Goal: Find specific page/section: Find specific page/section

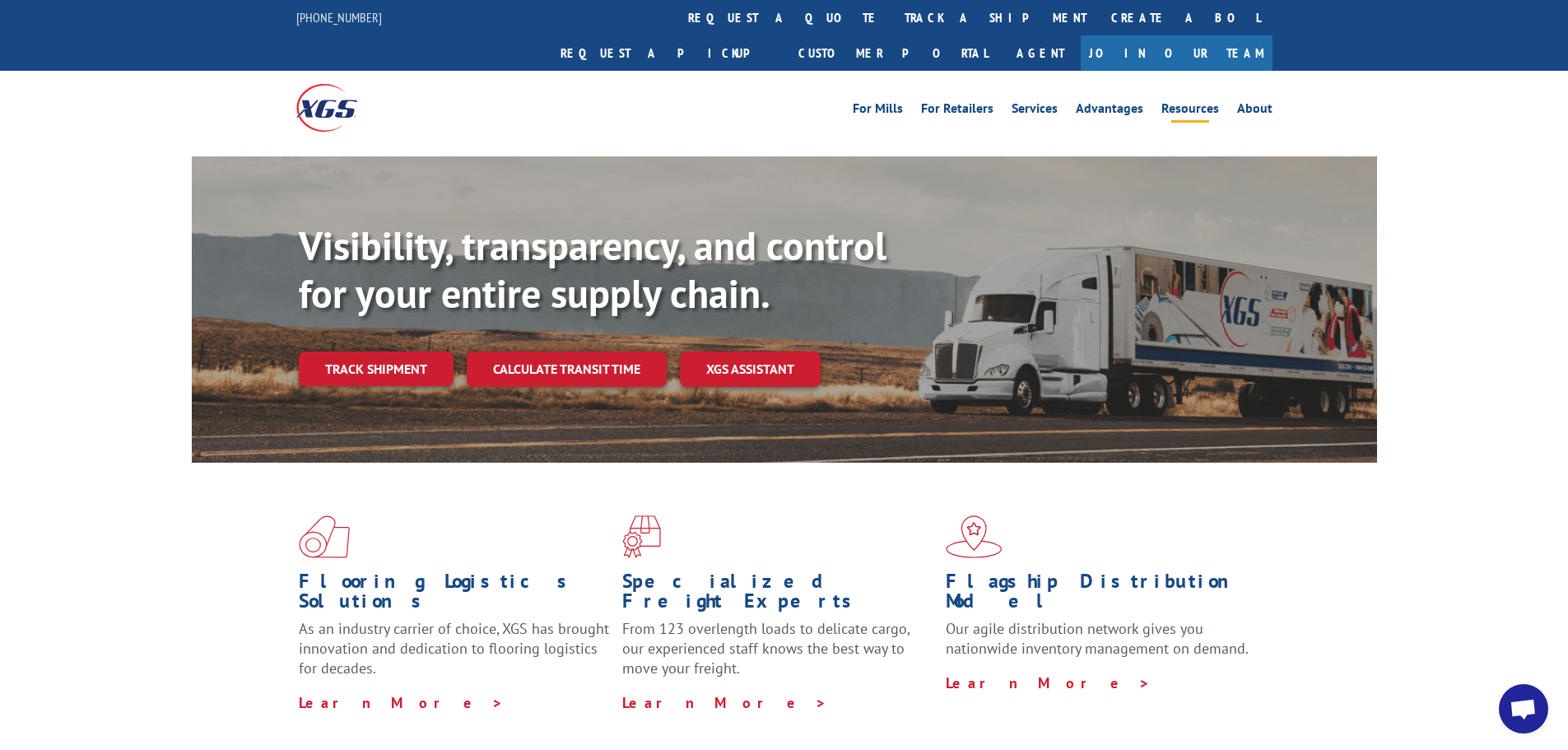
click at [1202, 102] on link "Resources" at bounding box center [1190, 111] width 58 height 18
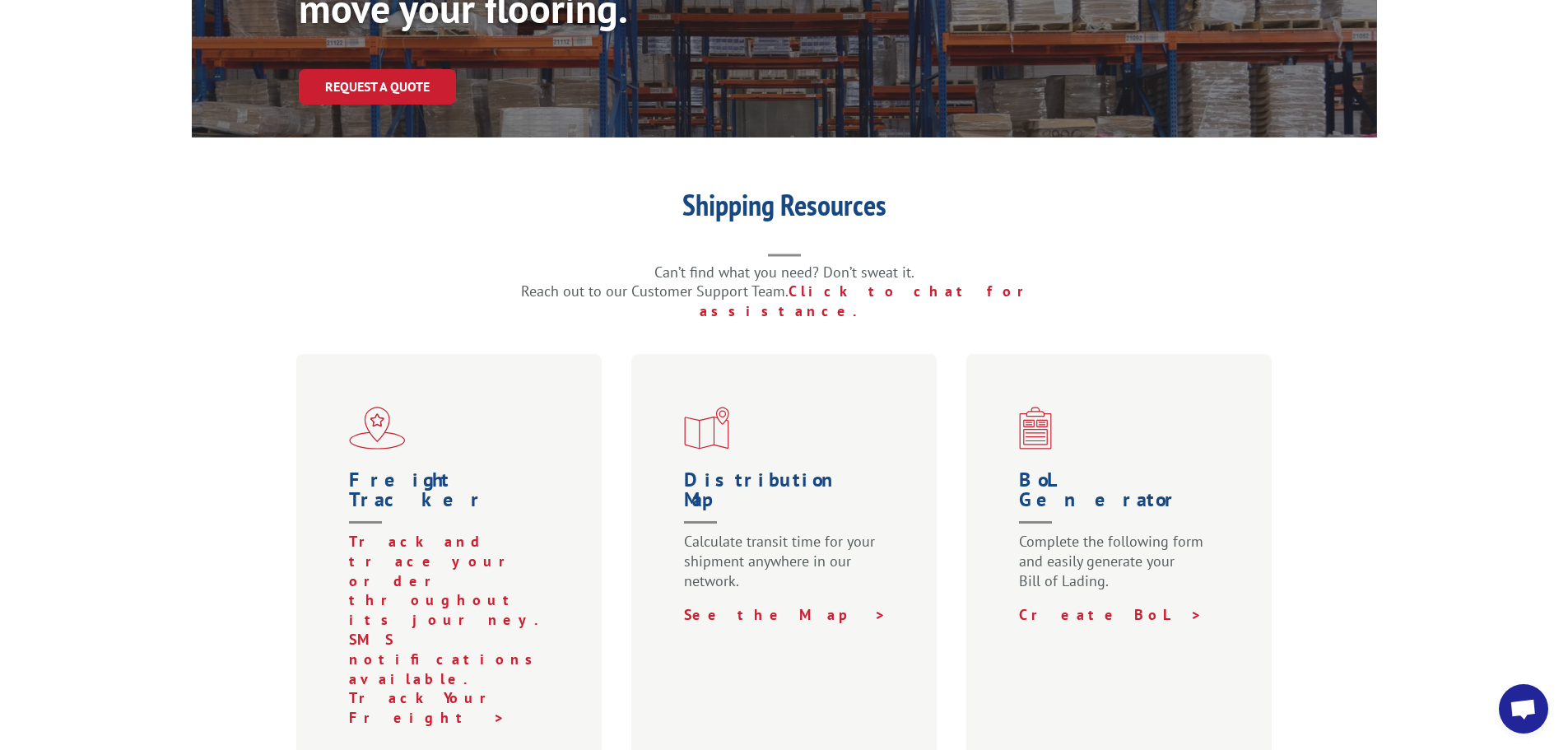
scroll to position [412, 0]
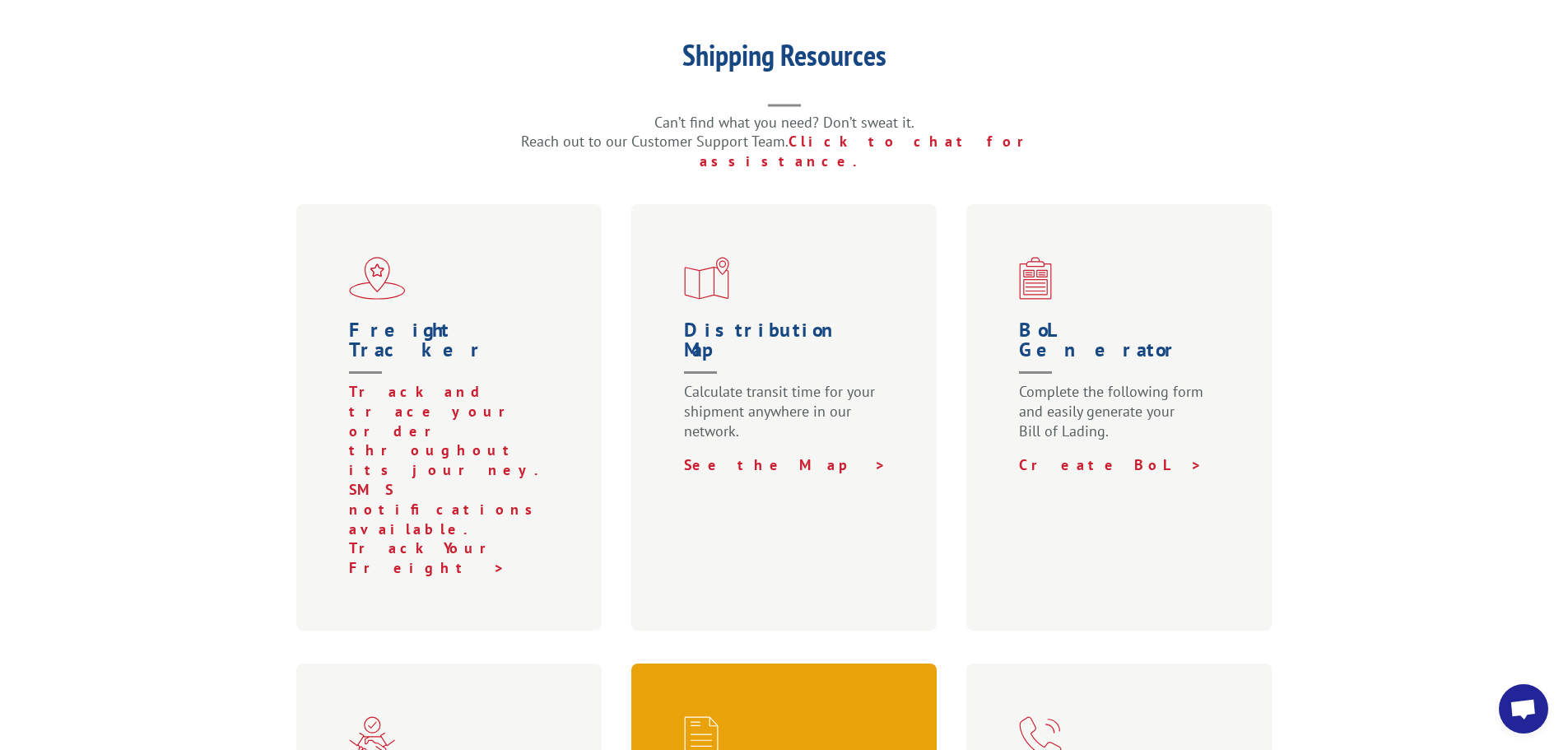
click at [874, 716] on span at bounding box center [788, 737] width 207 height 43
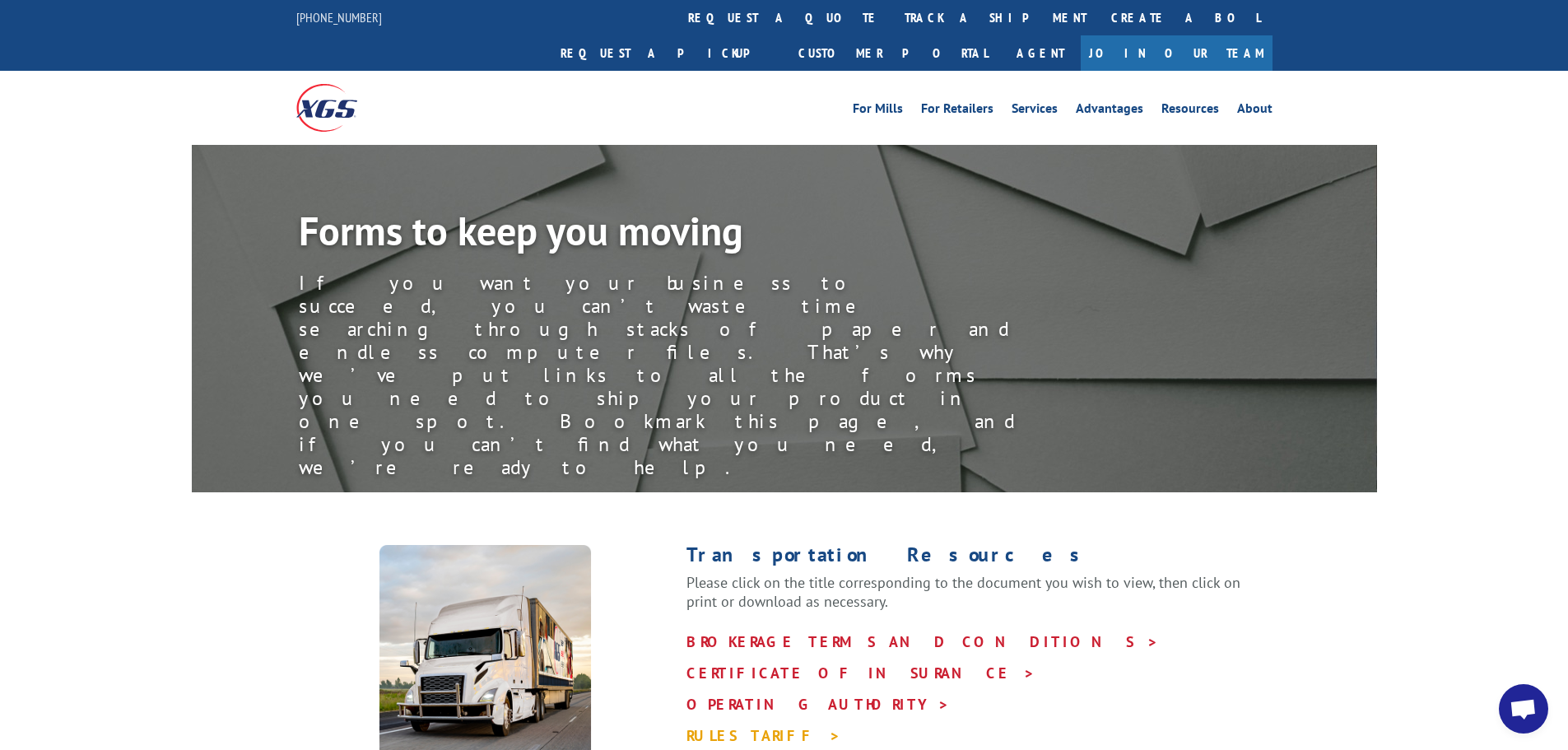
click at [724, 726] on link "RULES TARIFF >" at bounding box center [764, 735] width 155 height 19
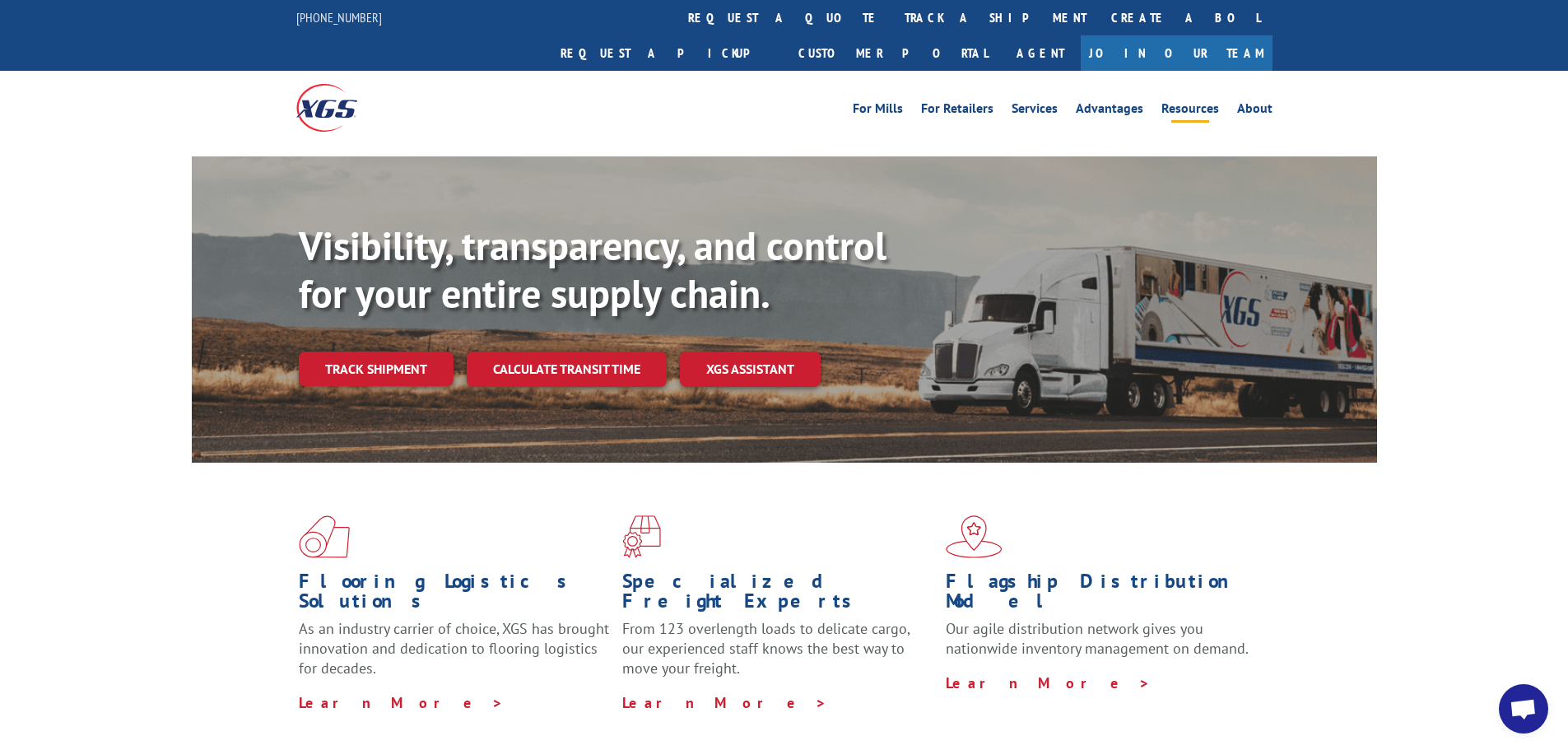
click at [1183, 102] on link "Resources" at bounding box center [1190, 111] width 58 height 18
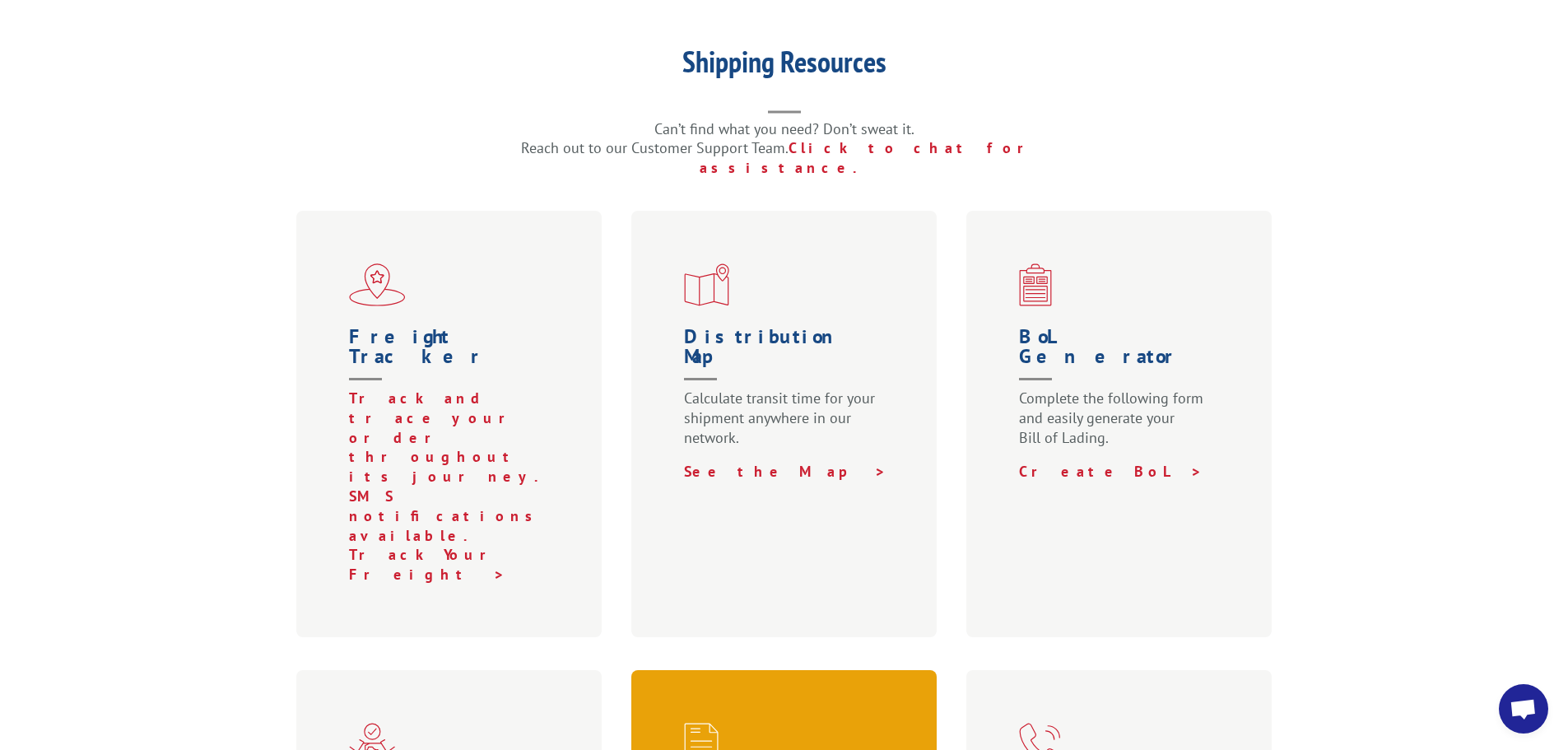
scroll to position [494, 0]
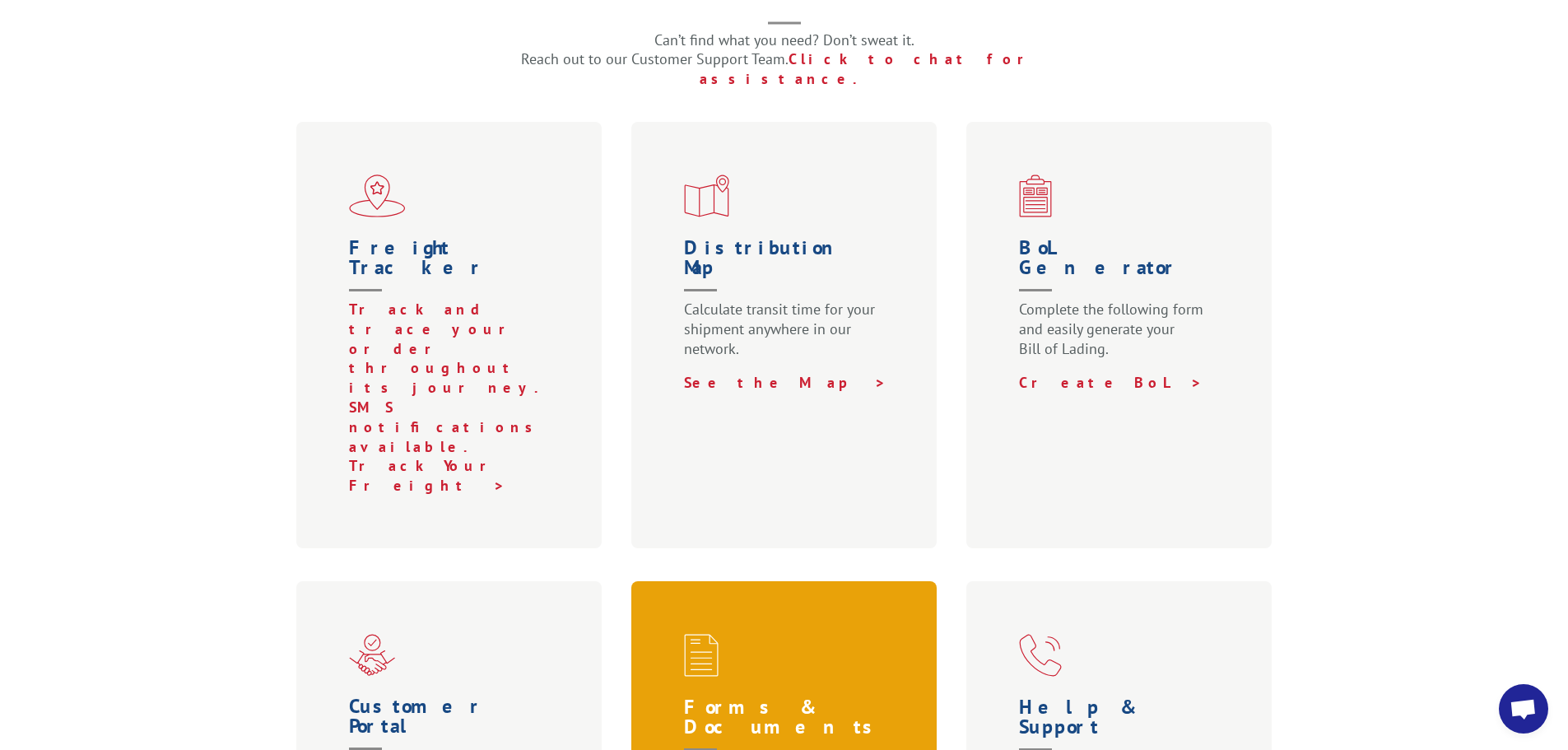
click at [812, 697] on h1 "Forms & Documents" at bounding box center [788, 727] width 207 height 61
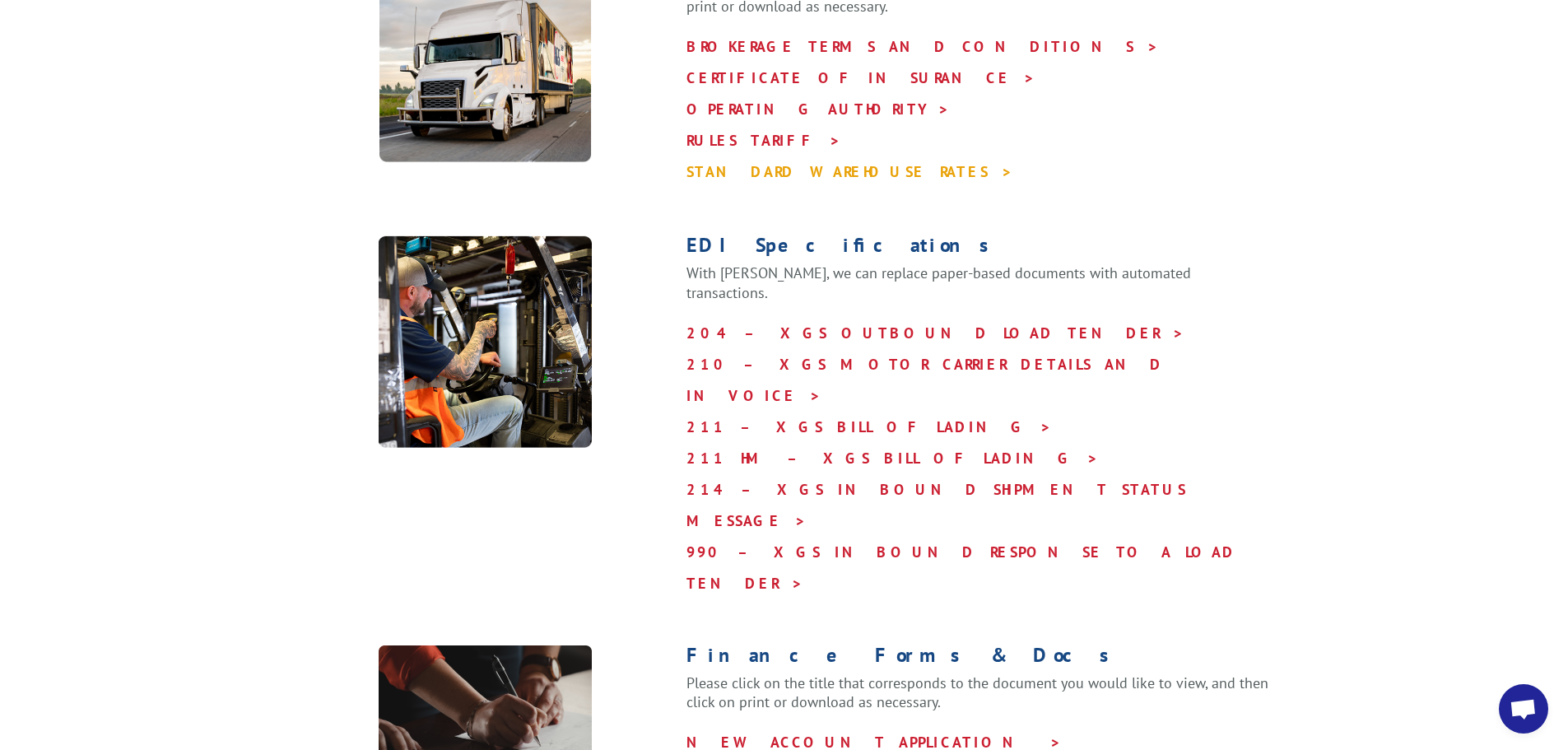
scroll to position [329, 0]
